Goal: Transaction & Acquisition: Purchase product/service

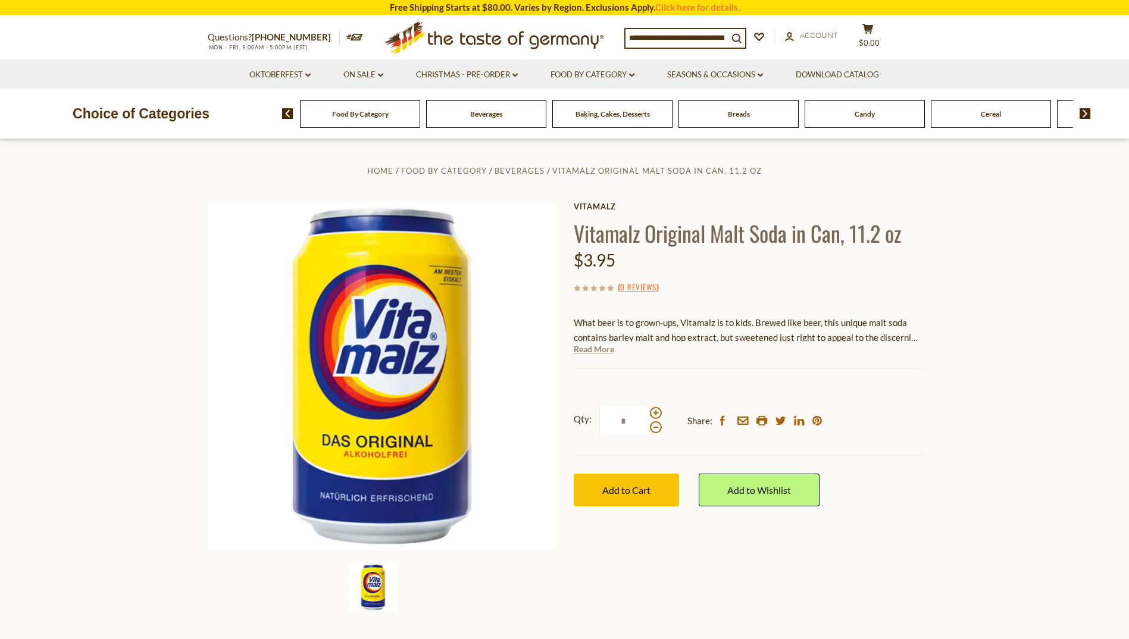
click at [607, 347] on link "Read More" at bounding box center [594, 349] width 40 height 12
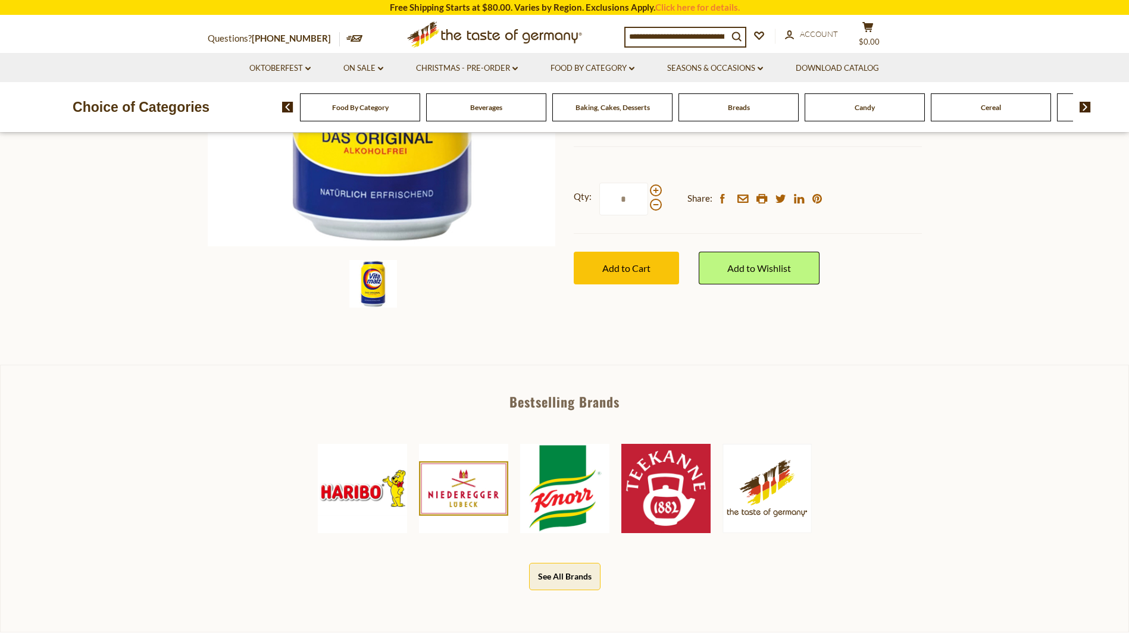
scroll to position [298, 0]
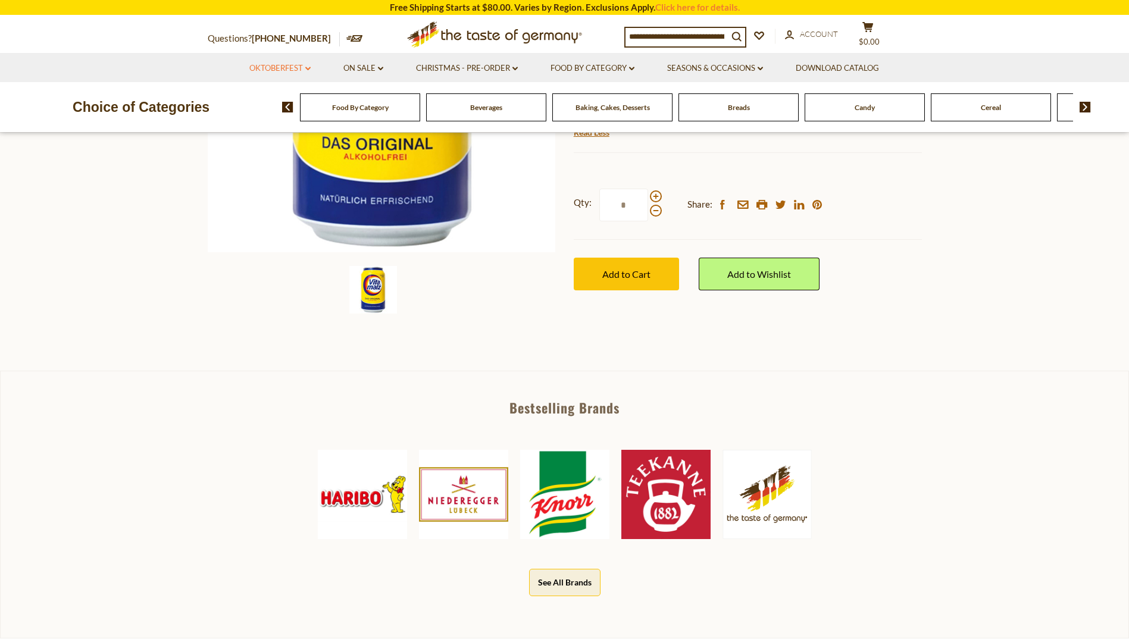
click at [306, 70] on icon "dropdown_arrow" at bounding box center [307, 69] width 5 height 4
click at [306, 70] on icon at bounding box center [307, 69] width 5 height 4
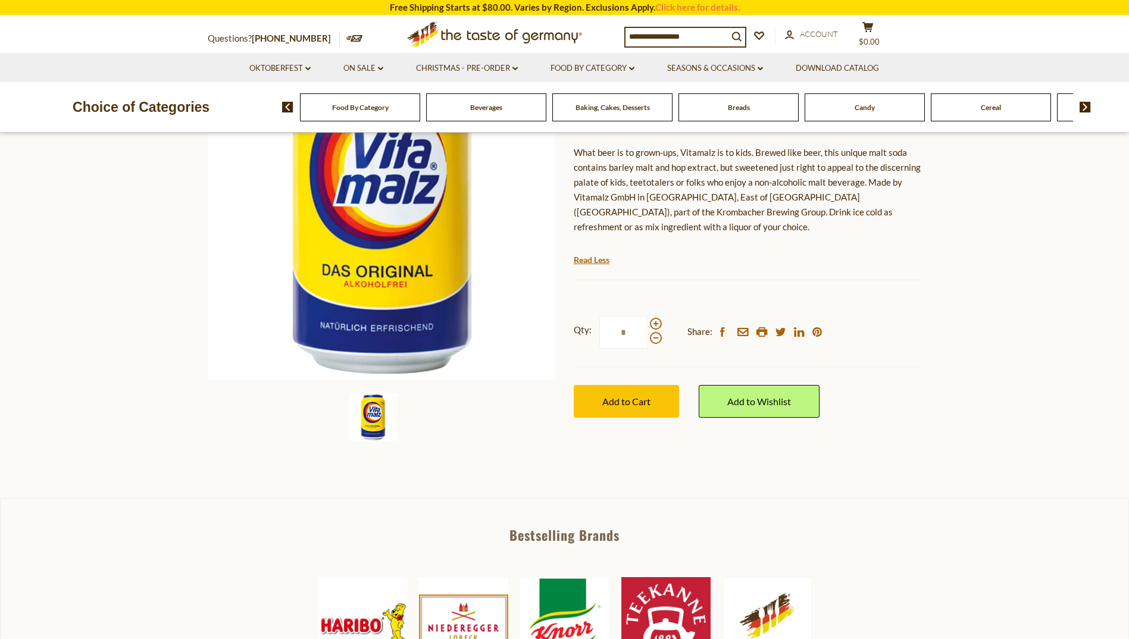
scroll to position [0, 0]
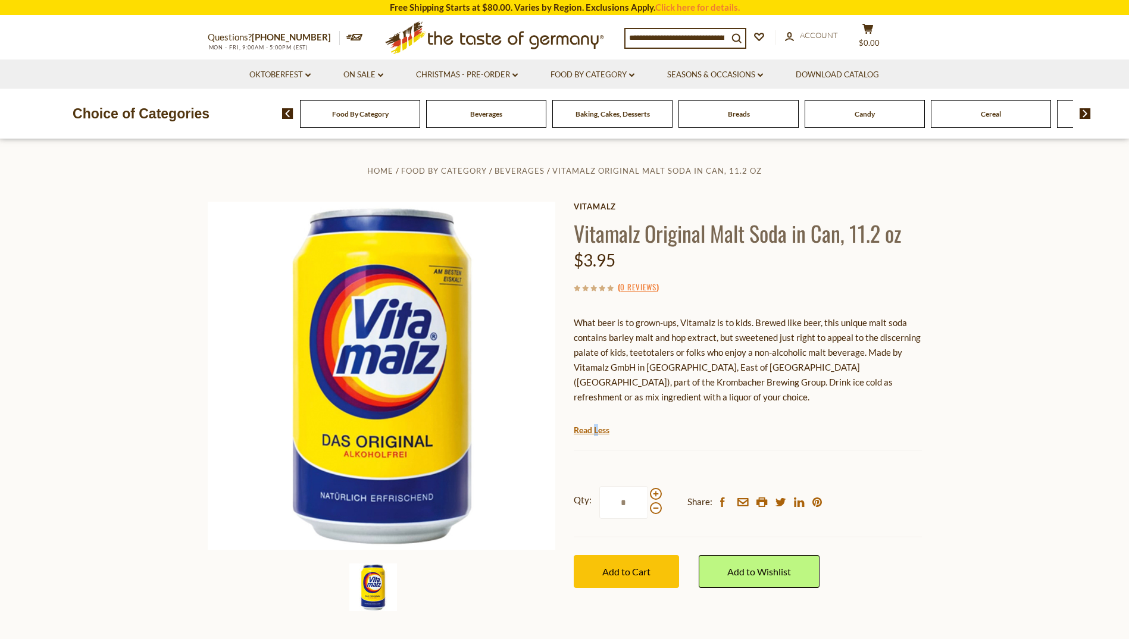
click at [597, 438] on div "Vitamalz Vitamalz Original Malt Soda in Can, 11.2 oz $3.95 ( 0 Reviews ) What b…" at bounding box center [748, 408] width 348 height 412
click at [598, 439] on div "Current stock: 0" at bounding box center [748, 441] width 348 height 8
click at [589, 431] on link "Read Less" at bounding box center [592, 430] width 36 height 12
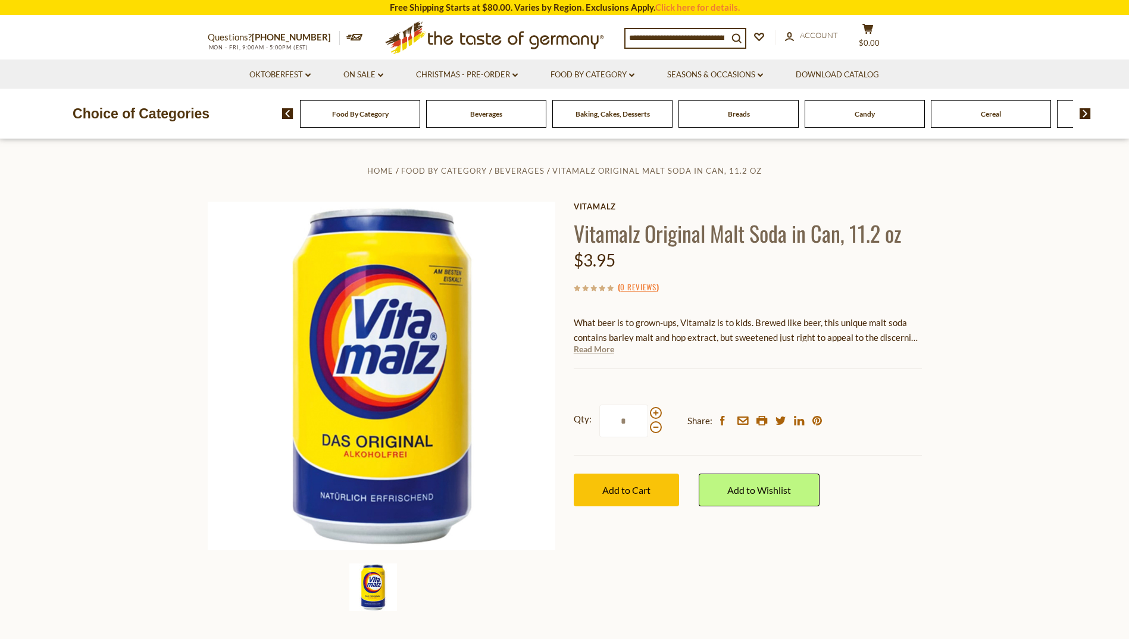
click at [599, 350] on link "Read More" at bounding box center [594, 349] width 40 height 12
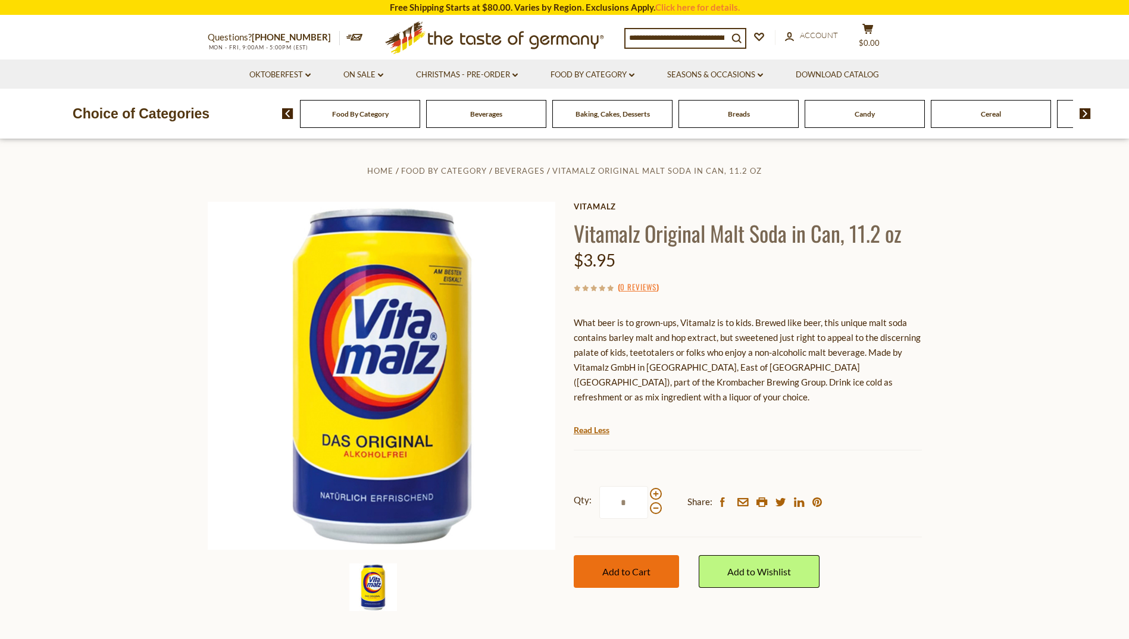
click at [646, 564] on button "Add to Cart" at bounding box center [626, 571] width 105 height 33
